Goal: Find specific page/section: Find specific page/section

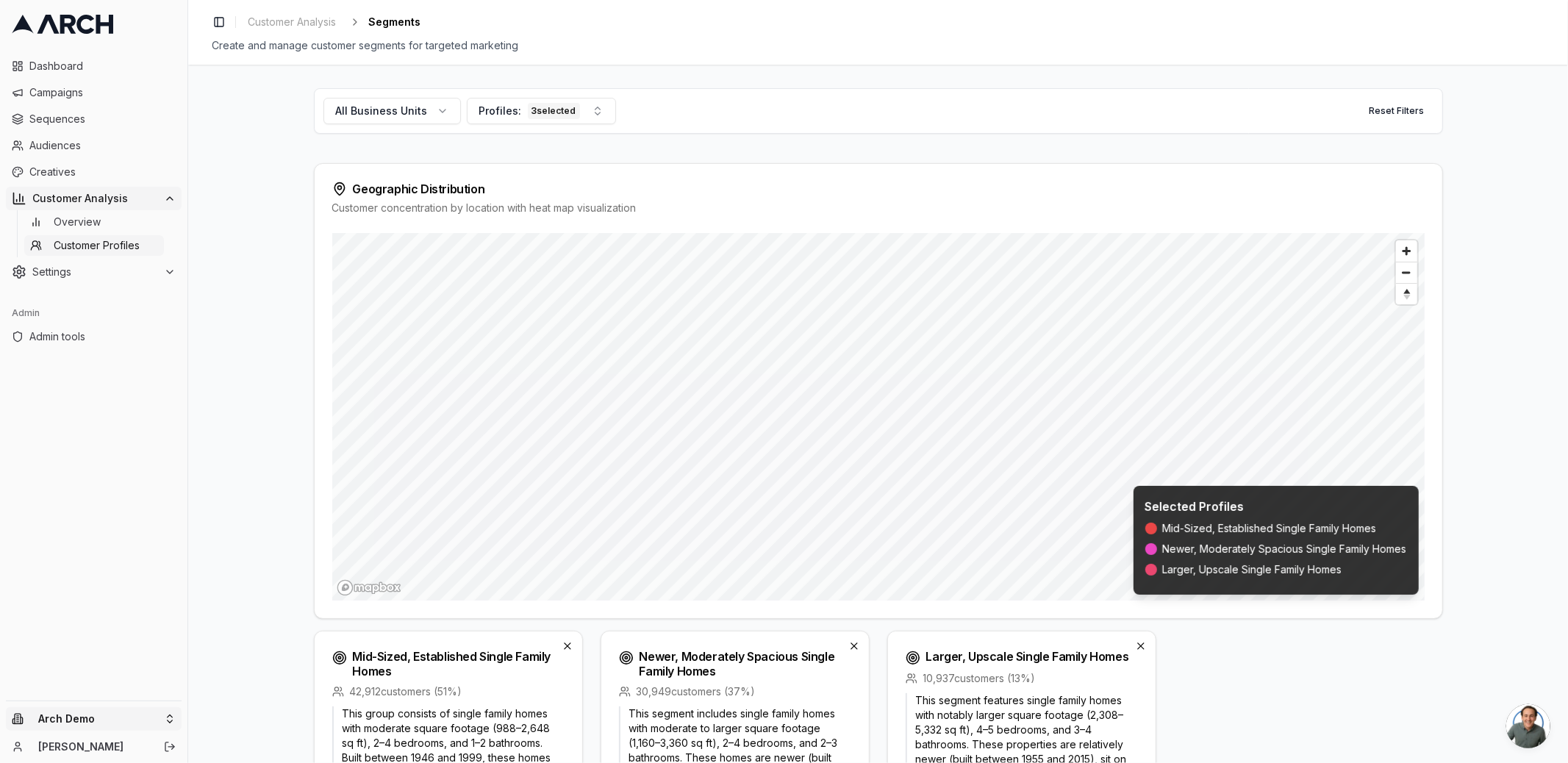
click at [97, 720] on html "Dashboard Campaigns Sequences Audiences Creatives Customer Analysis Overview Cu…" at bounding box center [784, 382] width 1568 height 763
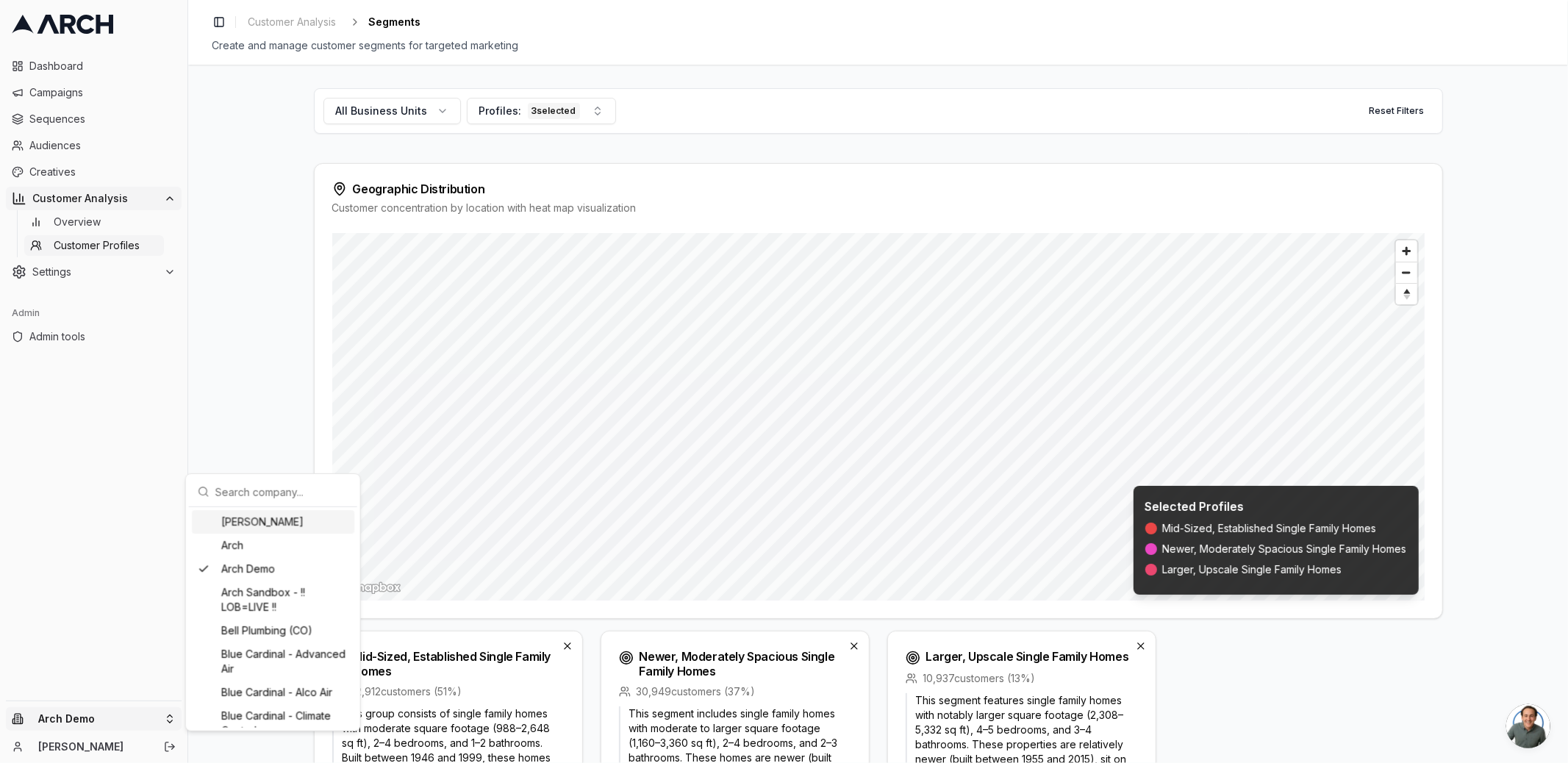
click at [242, 525] on div "[PERSON_NAME]" at bounding box center [273, 521] width 163 height 24
drag, startPoint x: 133, startPoint y: 299, endPoint x: 114, endPoint y: 244, distance: 58.2
click at [128, 278] on html "Dashboard Campaigns Sequences Audiences Creatives Customer Analysis Overview Cu…" at bounding box center [784, 382] width 1568 height 763
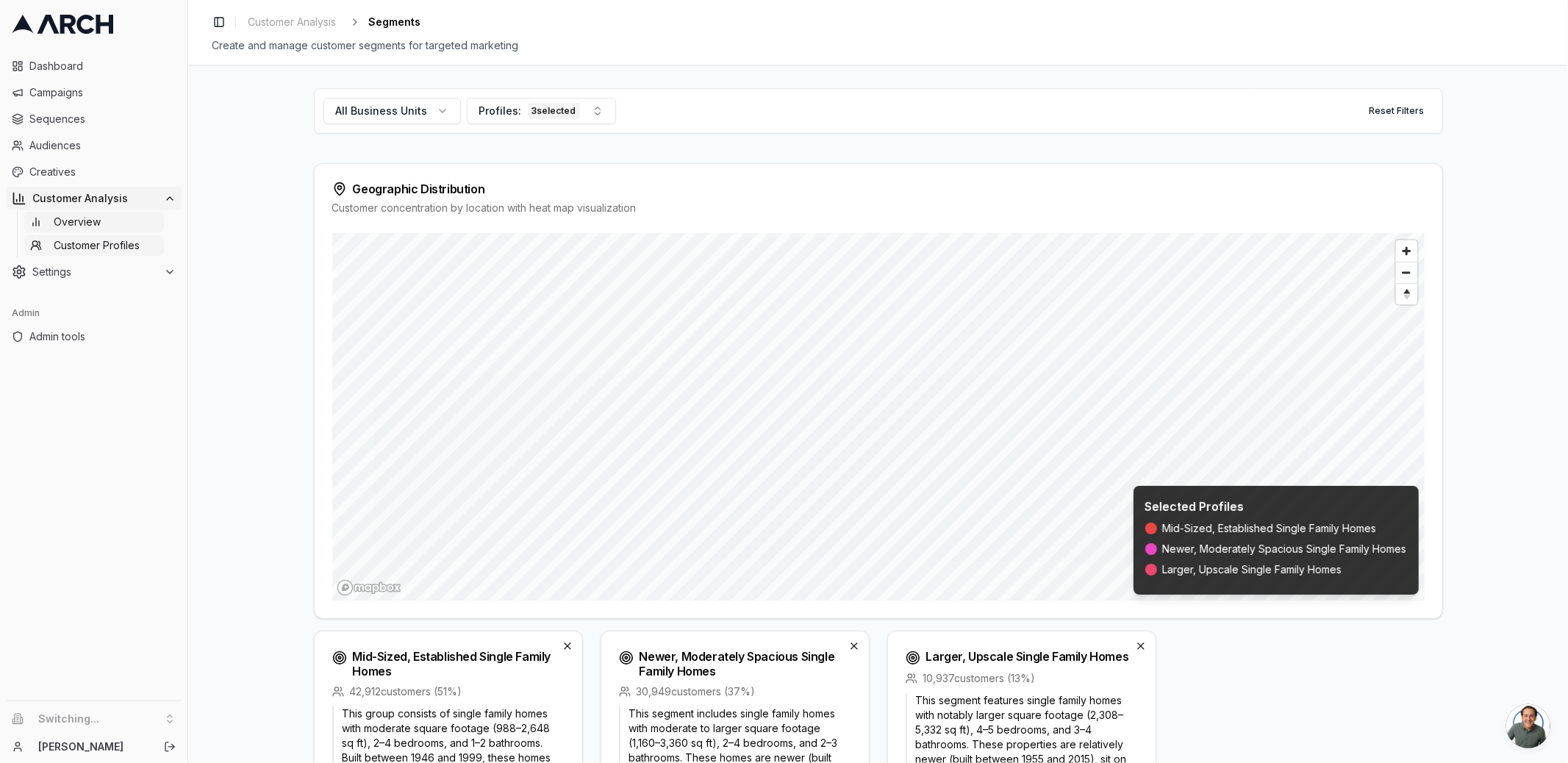
click at [98, 228] on span "Overview" at bounding box center [77, 222] width 47 height 15
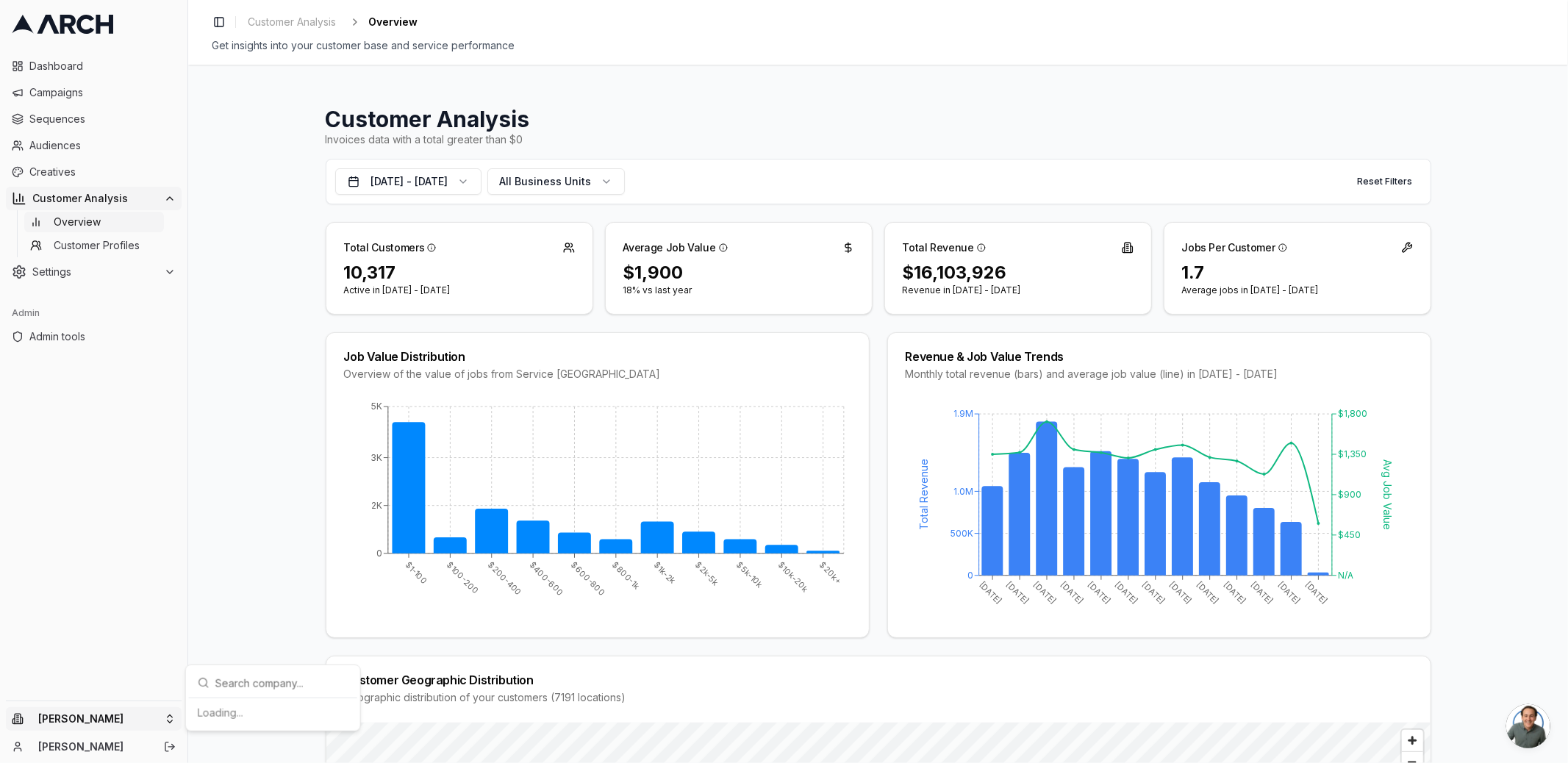
click at [64, 707] on html "Dashboard Campaigns Sequences Audiences Creatives Customer Analysis Overview Cu…" at bounding box center [784, 382] width 1568 height 763
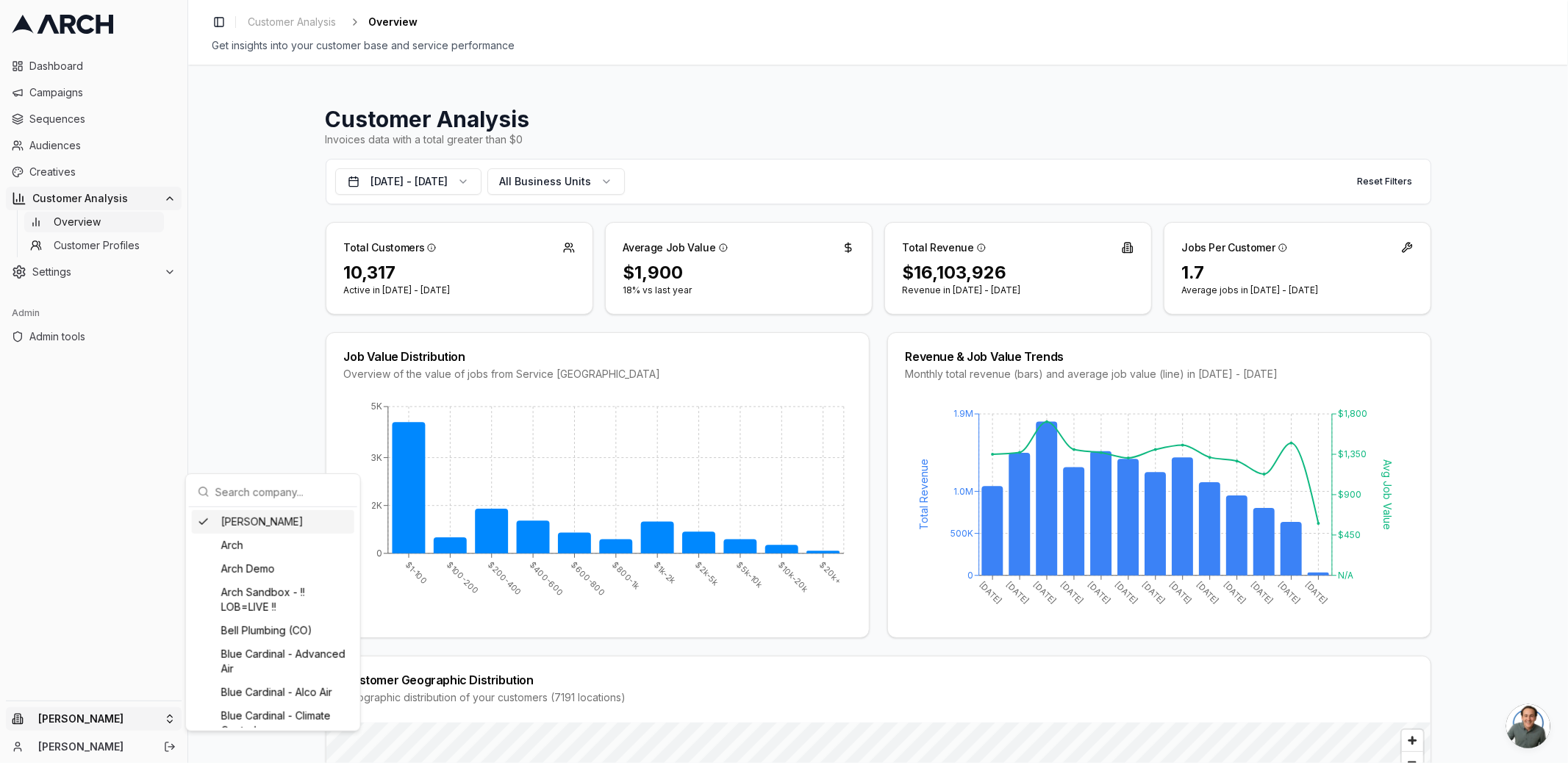
click at [227, 494] on input "text" at bounding box center [282, 492] width 133 height 29
type input "perr"
click at [264, 525] on div "PipeDreams - Perry Heating and Cooling" at bounding box center [273, 529] width 163 height 38
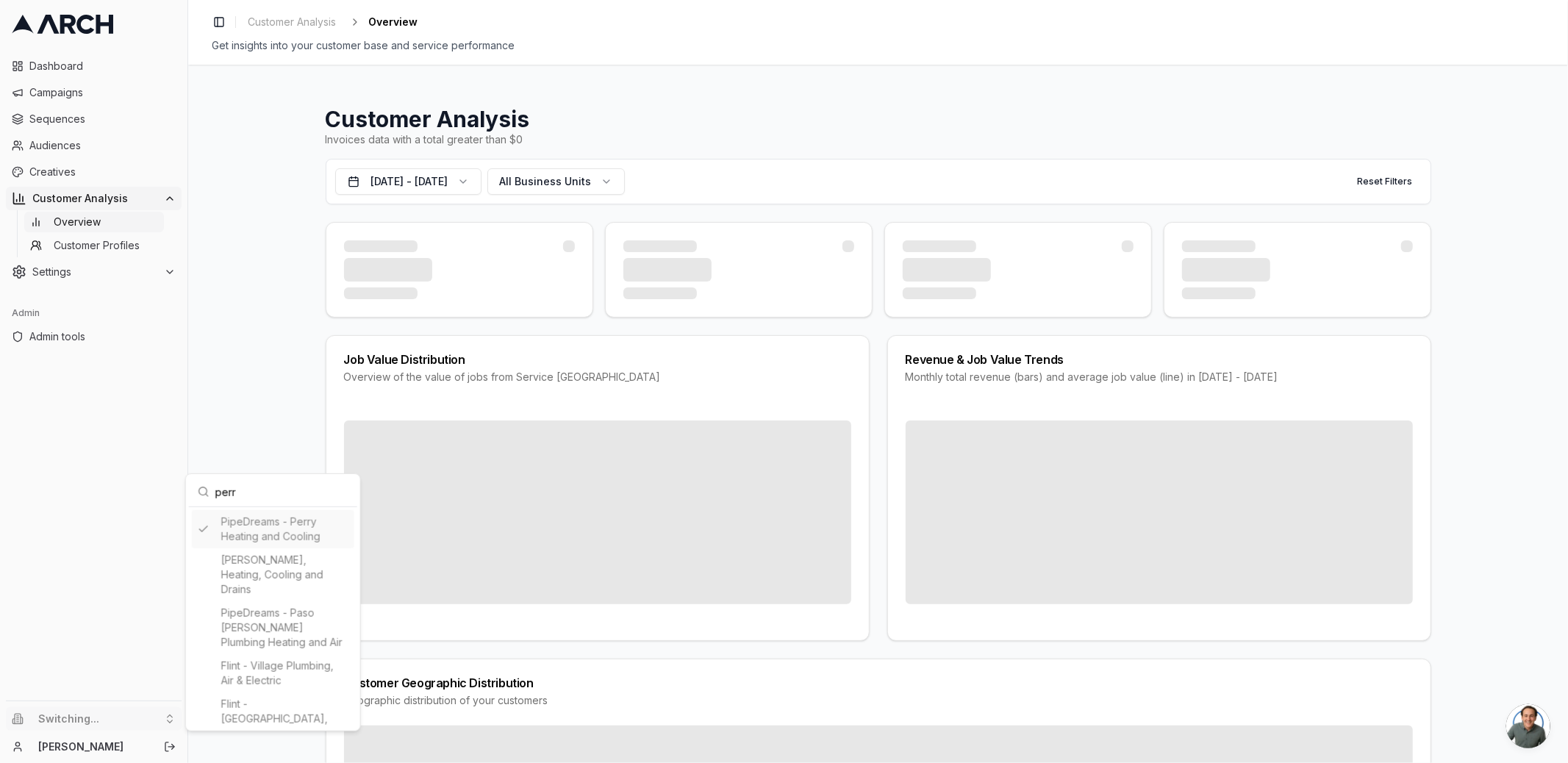
click at [121, 432] on html "Dashboard Campaigns Sequences Audiences Creatives Customer Analysis Overview Cu…" at bounding box center [784, 382] width 1568 height 763
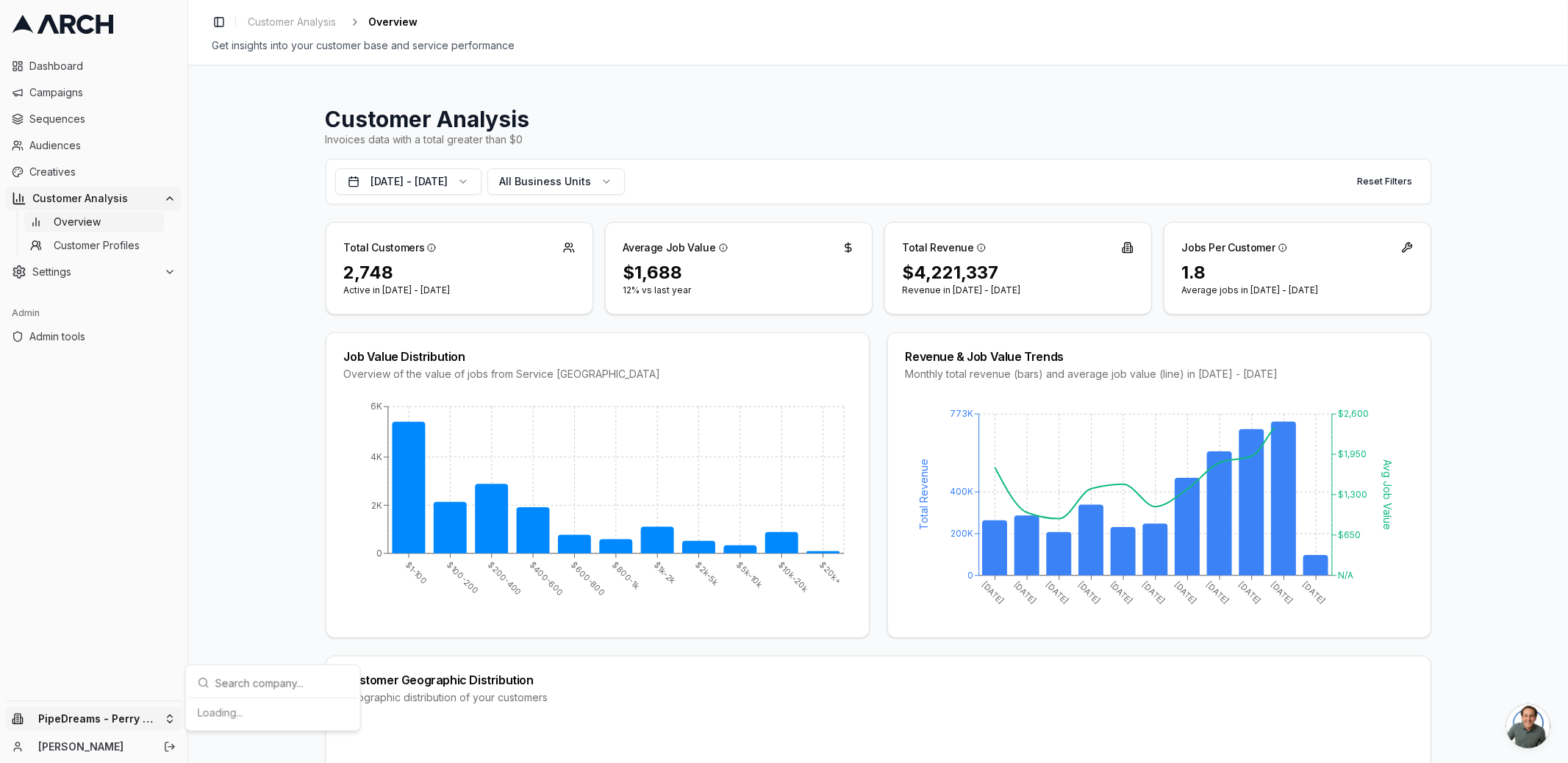
click at [89, 721] on html "Dashboard Campaigns Sequences Audiences Creatives Customer Analysis Overview Cu…" at bounding box center [784, 382] width 1568 height 763
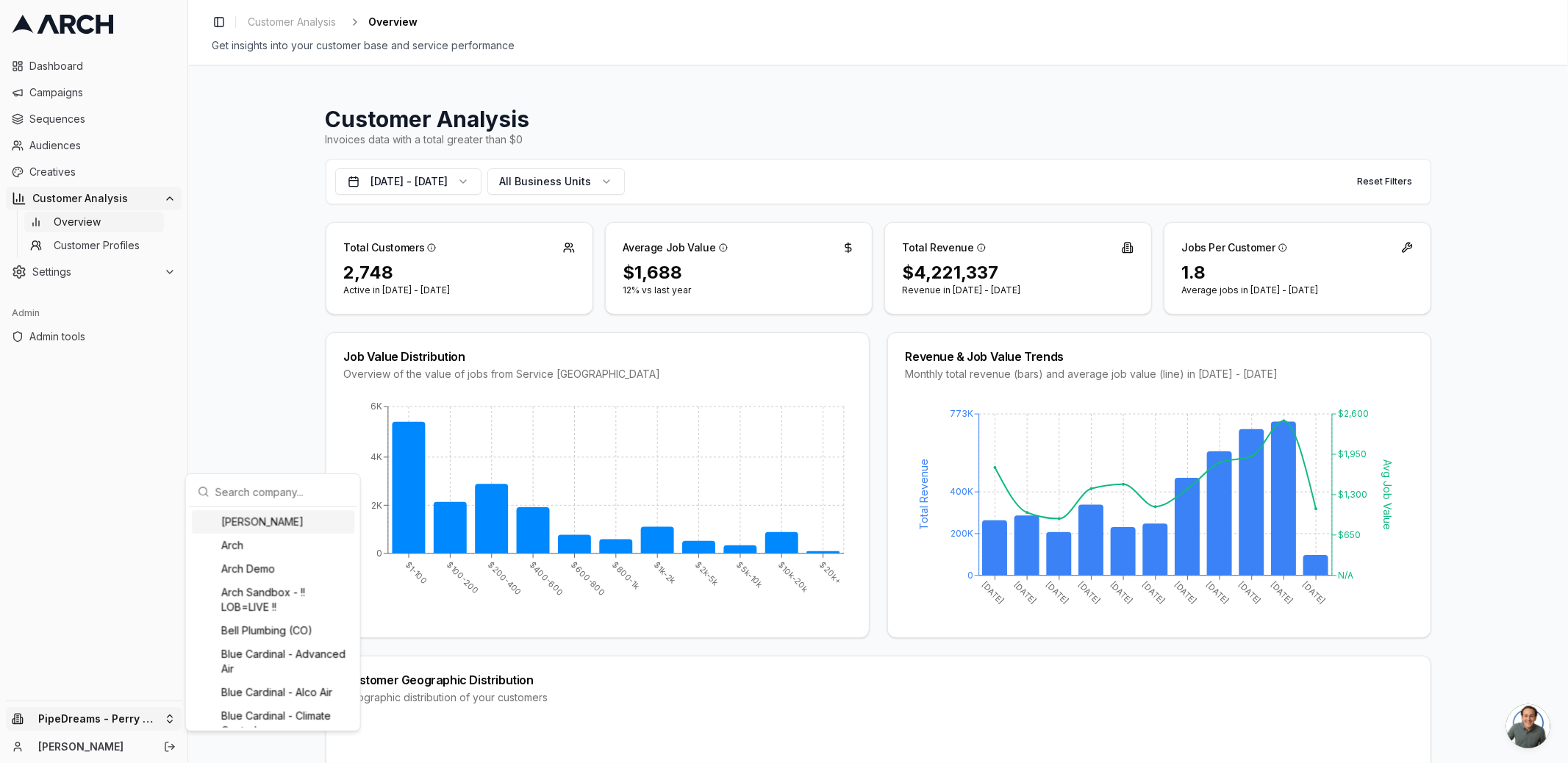
click at [236, 493] on input "text" at bounding box center [282, 492] width 133 height 29
type input "pip"
click at [271, 672] on div "PipeDreams - Wighton's Plumbing, Heating & Air Conditioning" at bounding box center [273, 678] width 163 height 53
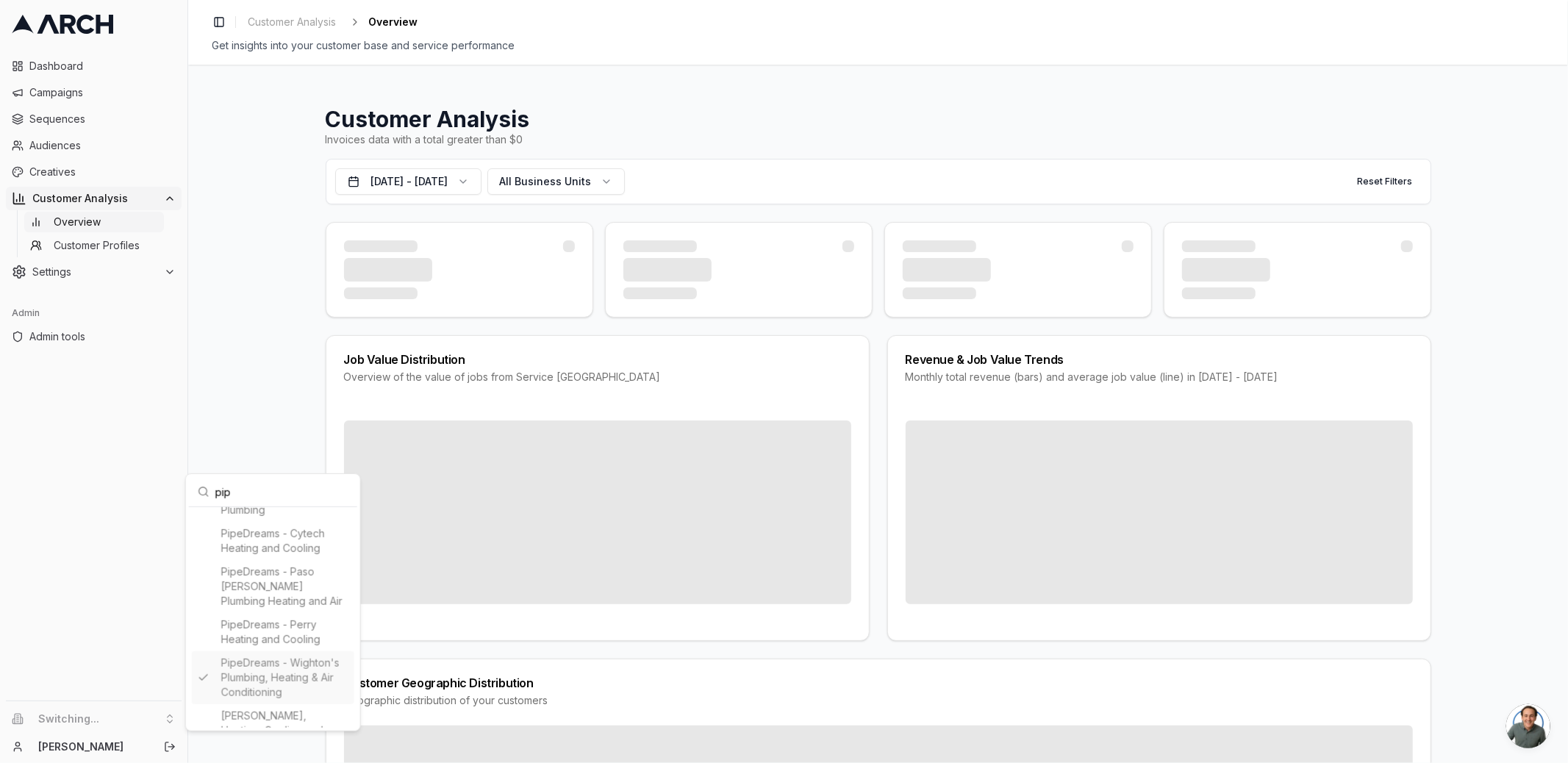
click at [165, 517] on html "Dashboard Campaigns Sequences Audiences Creatives Customer Analysis Overview Cu…" at bounding box center [784, 382] width 1568 height 763
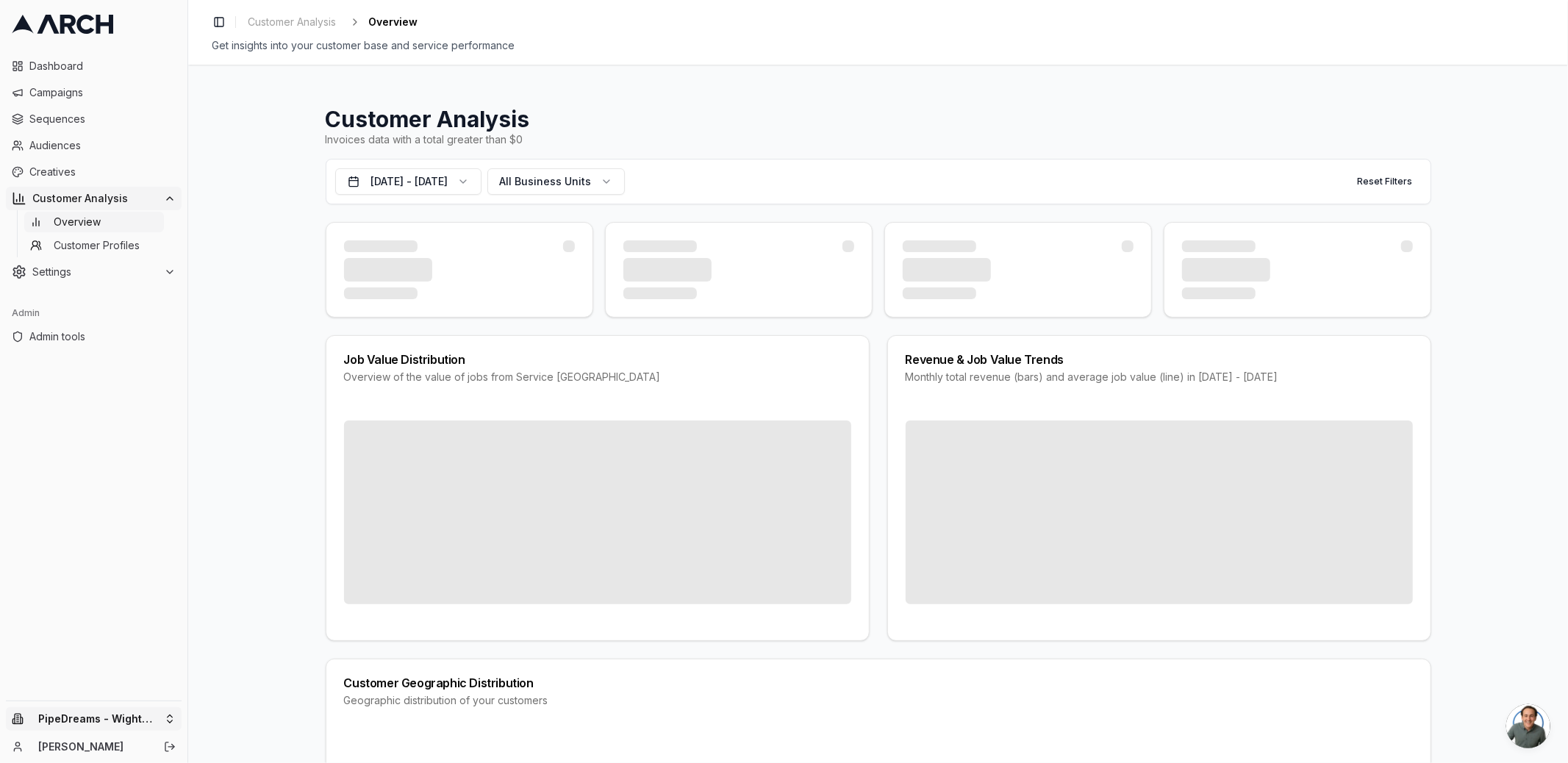
click at [119, 713] on html "Dashboard Campaigns Sequences Audiences Creatives Customer Analysis Overview Cu…" at bounding box center [784, 382] width 1568 height 763
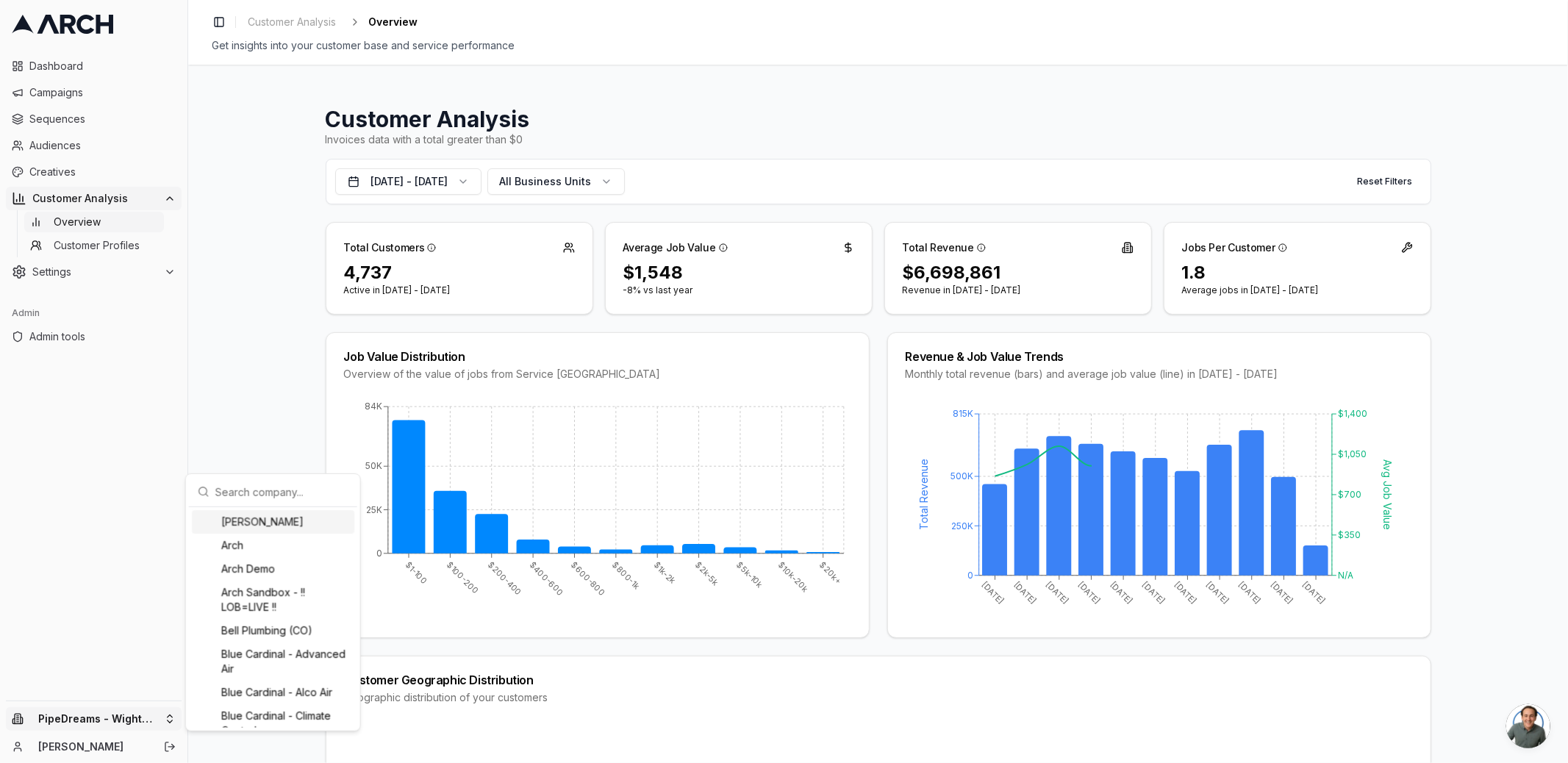
click at [241, 492] on input "text" at bounding box center [282, 492] width 133 height 29
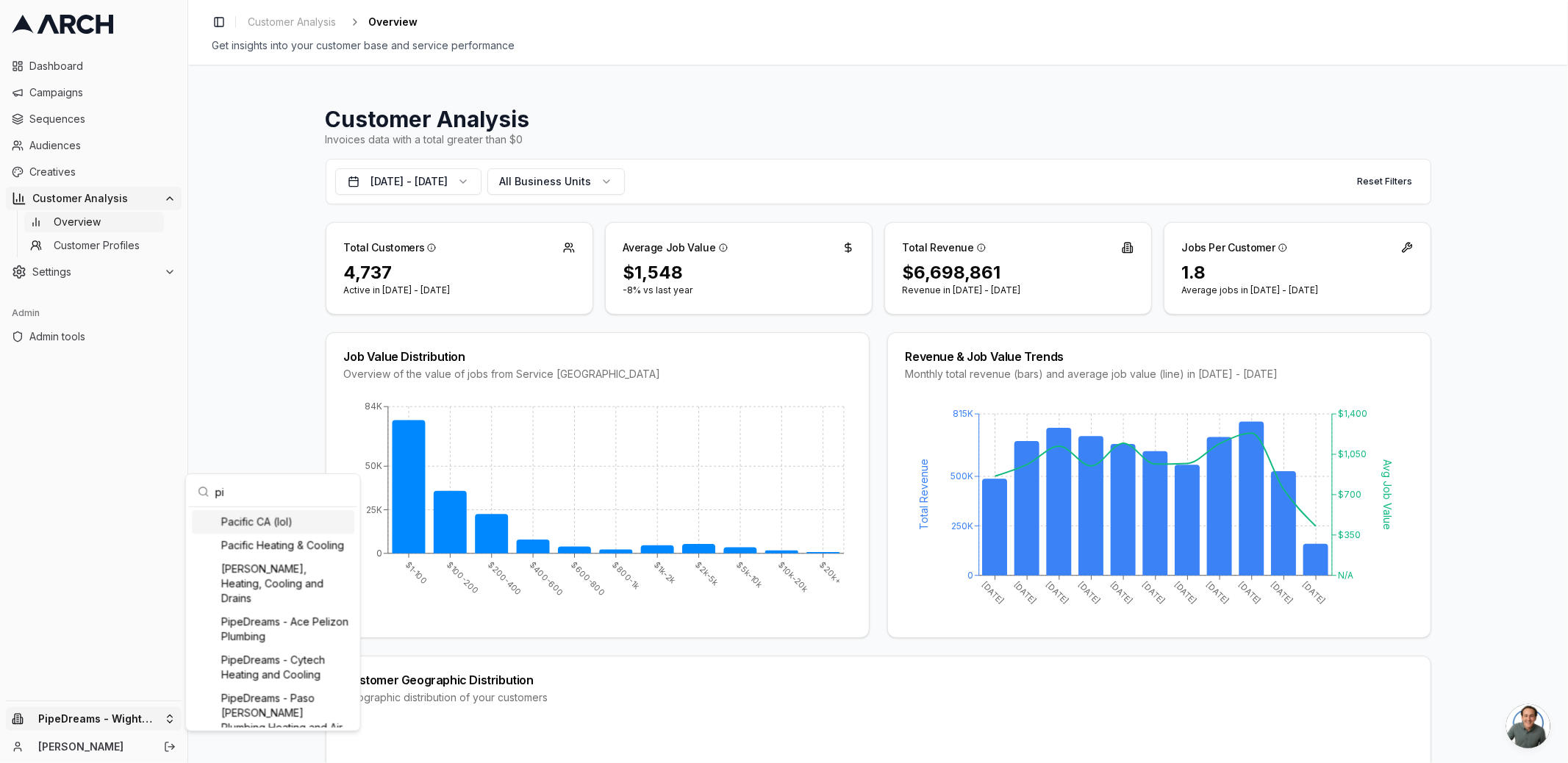
scroll to position [27, 0]
type input "pip"
drag, startPoint x: 283, startPoint y: 604, endPoint x: 215, endPoint y: 600, distance: 68.1
click at [283, 604] on div "PipeDreams - Paso [PERSON_NAME] Plumbing Heating and Air" at bounding box center [273, 586] width 163 height 53
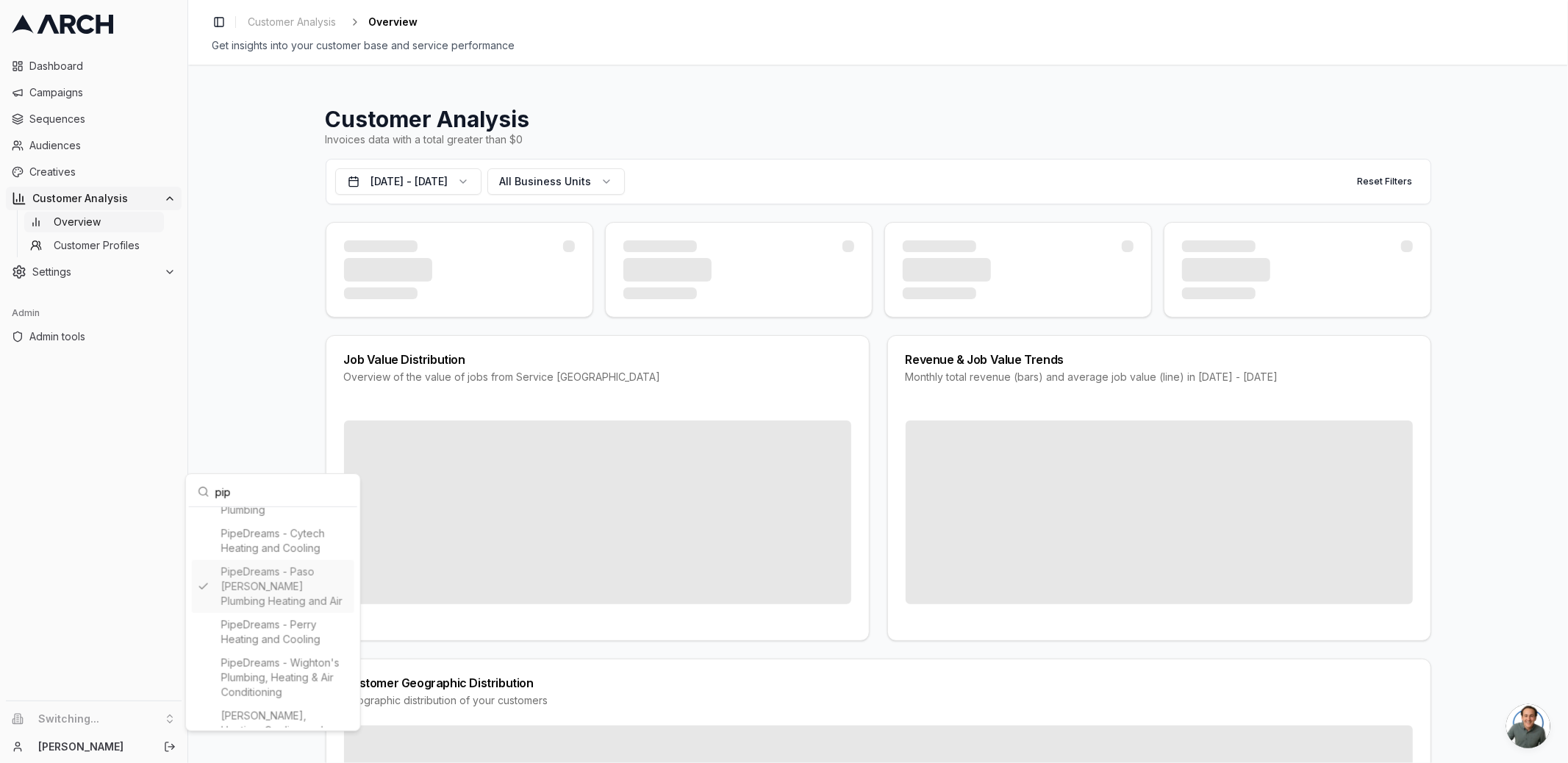
click at [146, 600] on html "Dashboard Campaigns Sequences Audiences Creatives Customer Analysis Overview Cu…" at bounding box center [784, 382] width 1568 height 763
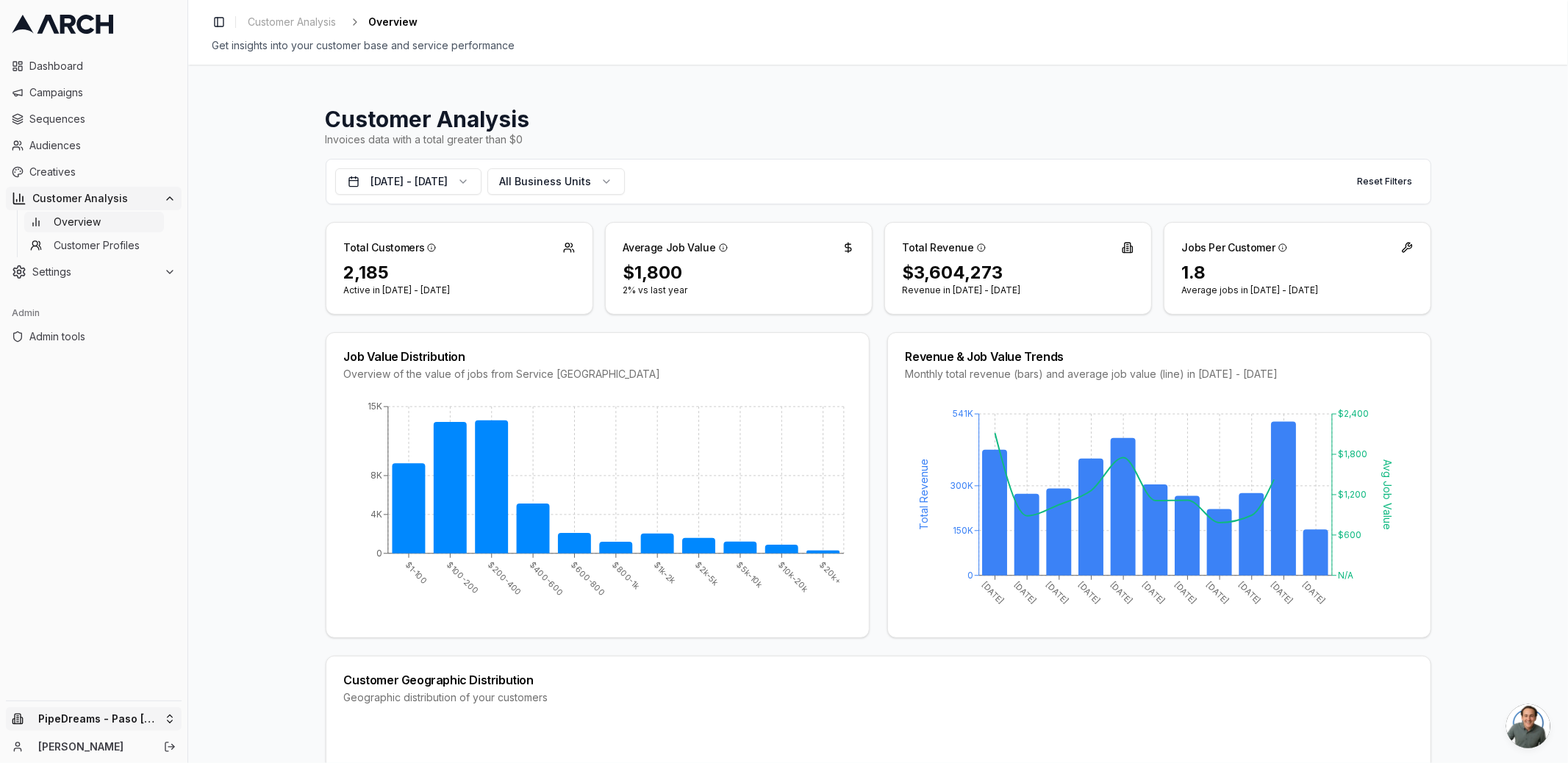
click at [102, 726] on html "Dashboard Campaigns Sequences Audiences Creatives Customer Analysis Overview Cu…" at bounding box center [784, 382] width 1568 height 763
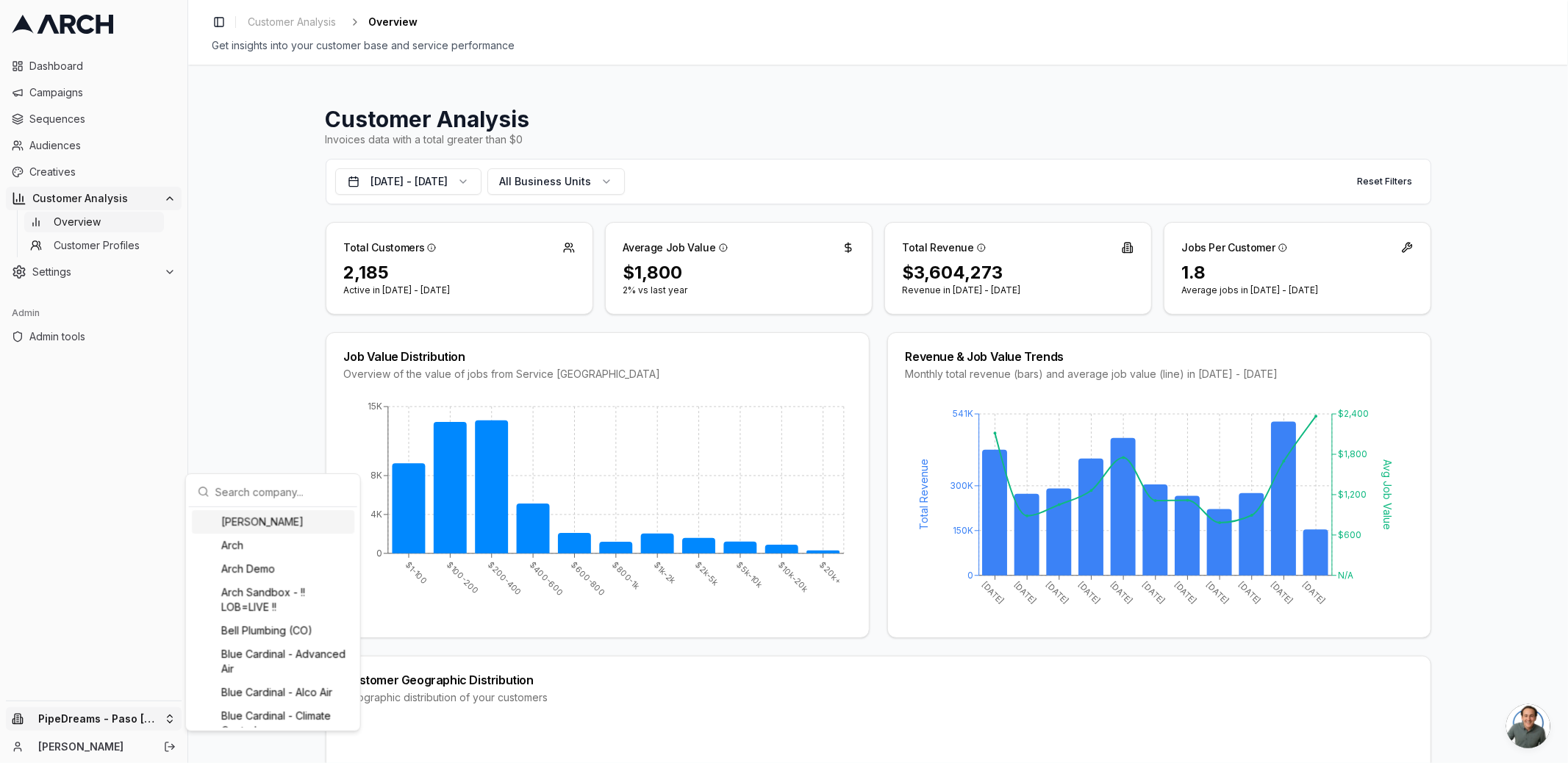
click at [245, 490] on input "text" at bounding box center [282, 492] width 133 height 29
type input "pipedrea"
click at [287, 527] on div "PipeDreams - Ace Pelizon Plumbing" at bounding box center [273, 529] width 163 height 38
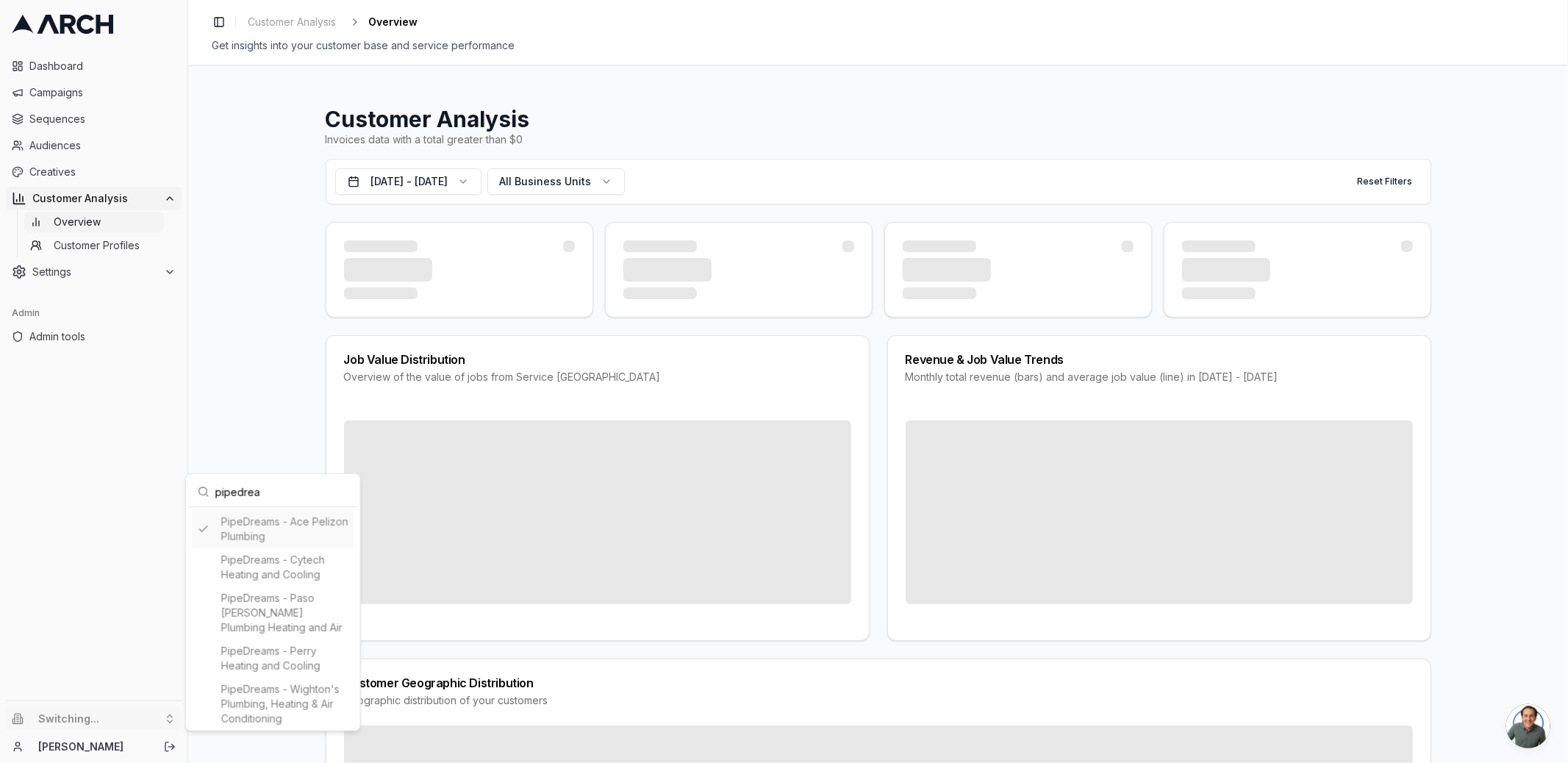
click at [133, 601] on html "Dashboard Campaigns Sequences Audiences Creatives Customer Analysis Overview Cu…" at bounding box center [784, 382] width 1568 height 763
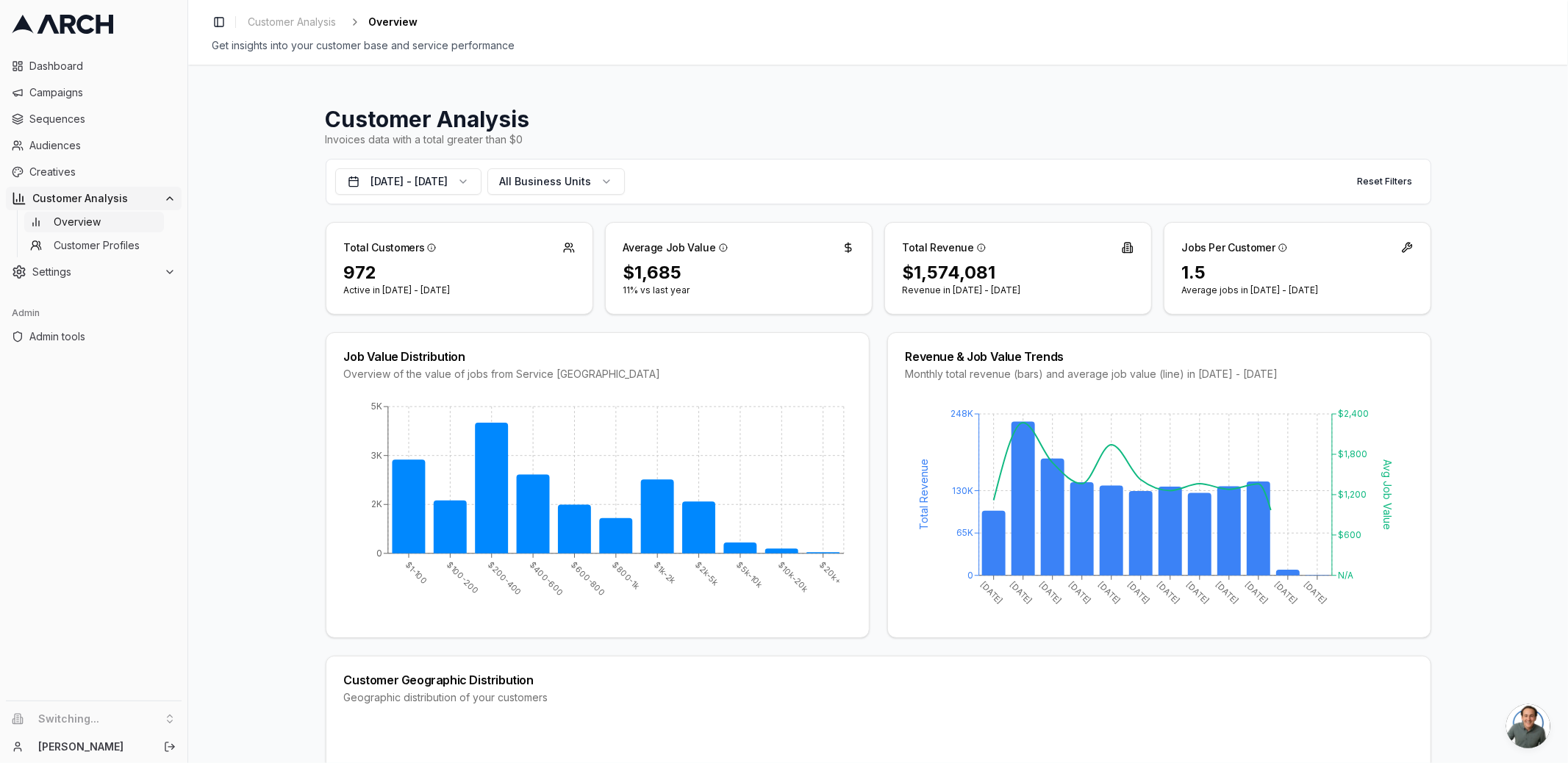
click at [102, 714] on li "Switching..." at bounding box center [94, 718] width 176 height 24
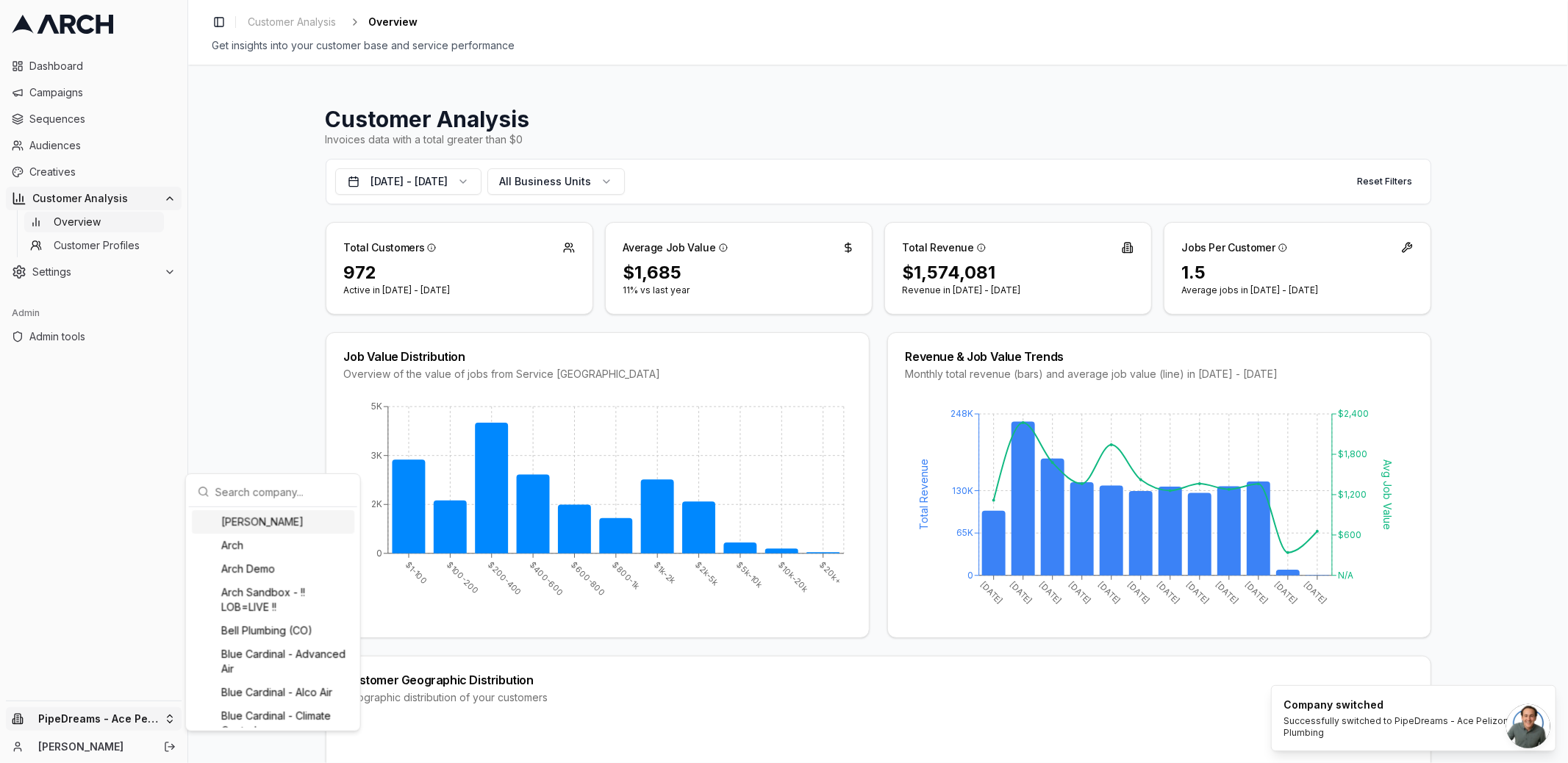
click at [91, 717] on html "Dashboard Campaigns Sequences Audiences Creatives Customer Analysis Overview Cu…" at bounding box center [784, 382] width 1568 height 763
click at [256, 495] on input "text" at bounding box center [282, 492] width 133 height 29
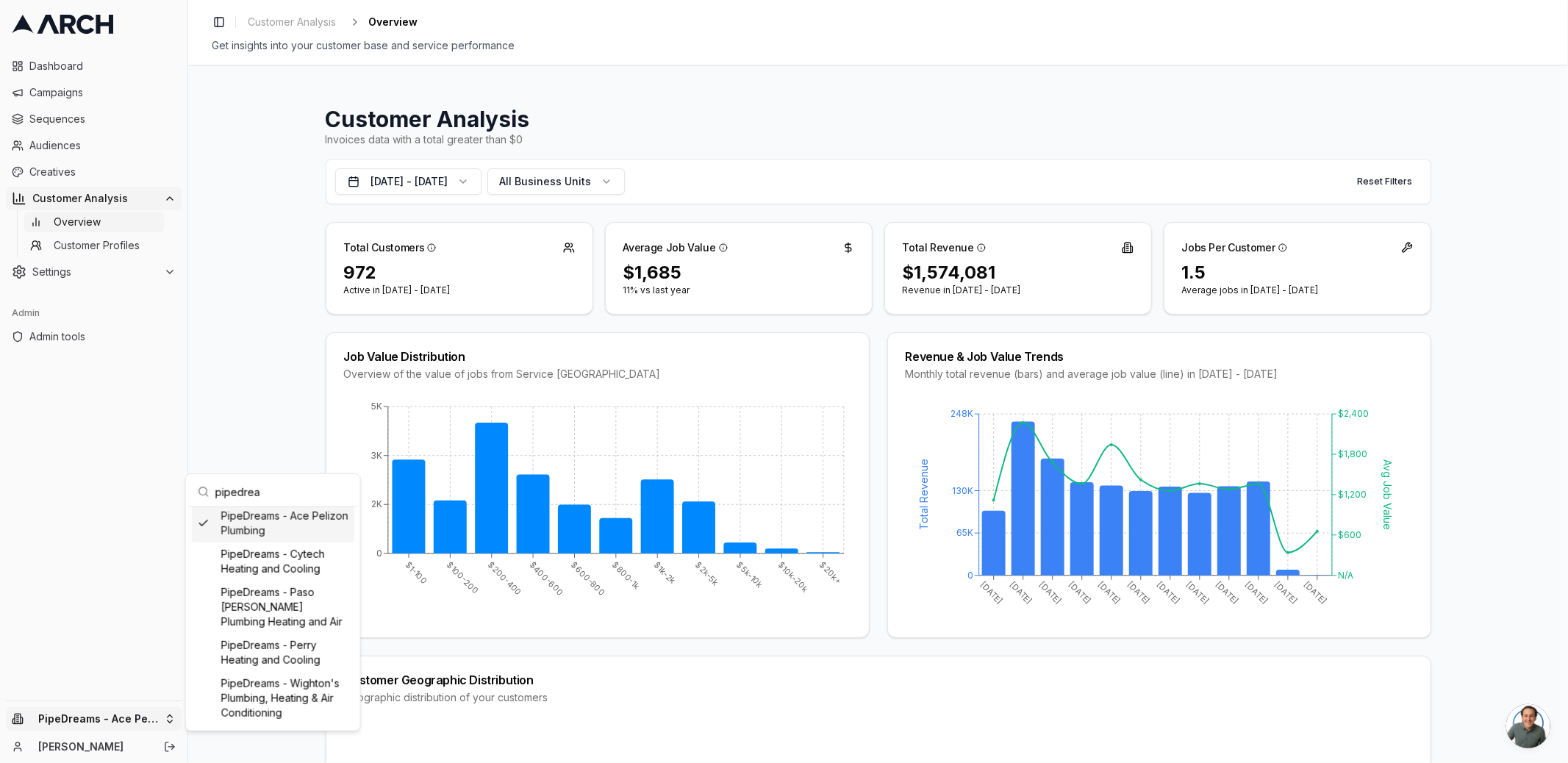
scroll to position [5, 0]
type input "pipedreams"
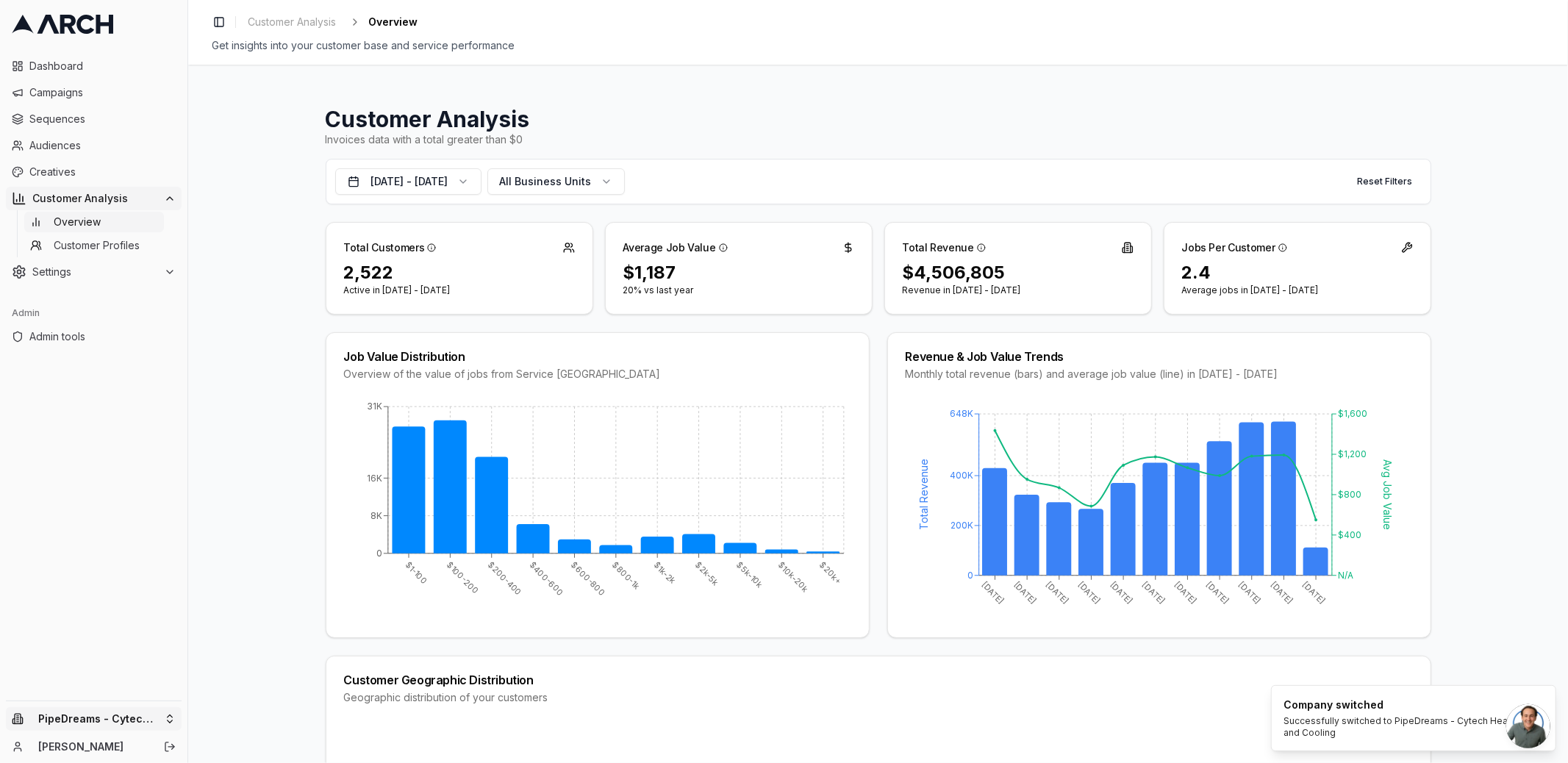
click at [94, 722] on html "Dashboard Campaigns Sequences Audiences Creatives Customer Analysis Overview Cu…" at bounding box center [784, 382] width 1568 height 763
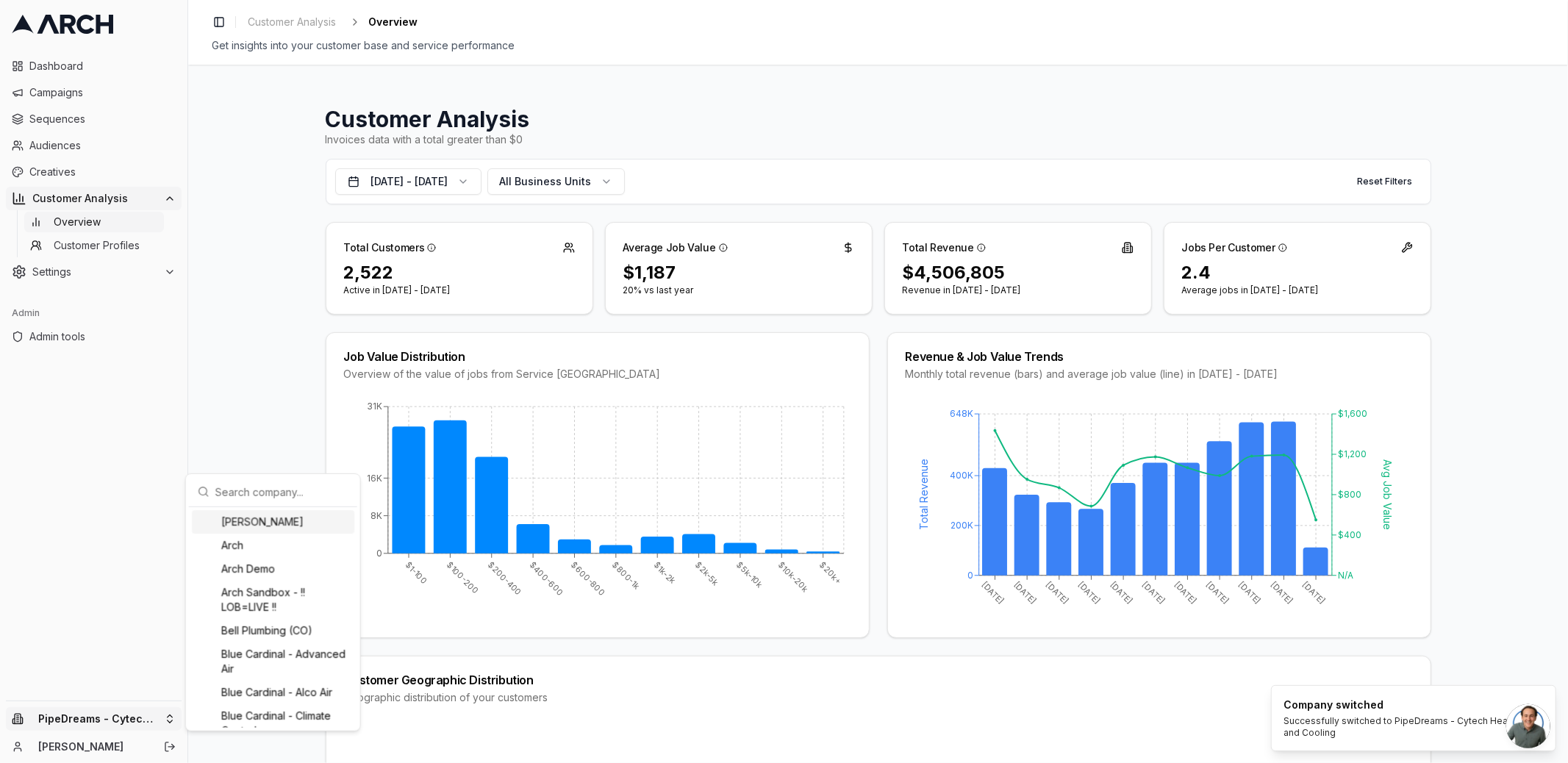
click at [278, 494] on input "text" at bounding box center [282, 492] width 133 height 29
type input "[PERSON_NAME]"
click at [268, 675] on div "PipeDreams - Perry Heating and Cooling" at bounding box center [273, 667] width 163 height 38
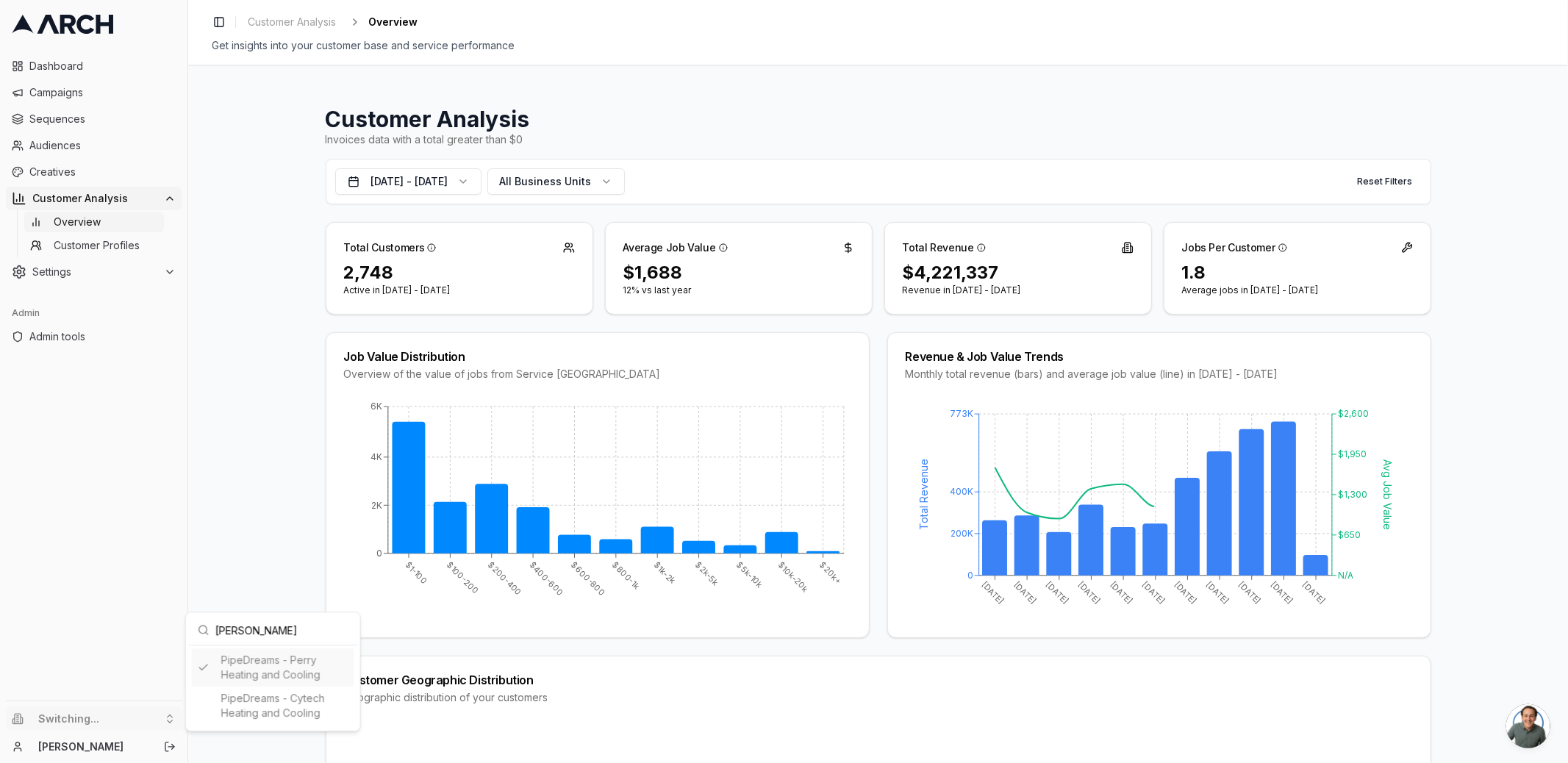
click at [237, 532] on html "Dashboard Campaigns Sequences Audiences Creatives Customer Analysis Overview Cu…" at bounding box center [784, 382] width 1568 height 763
